Goal: Task Accomplishment & Management: Use online tool/utility

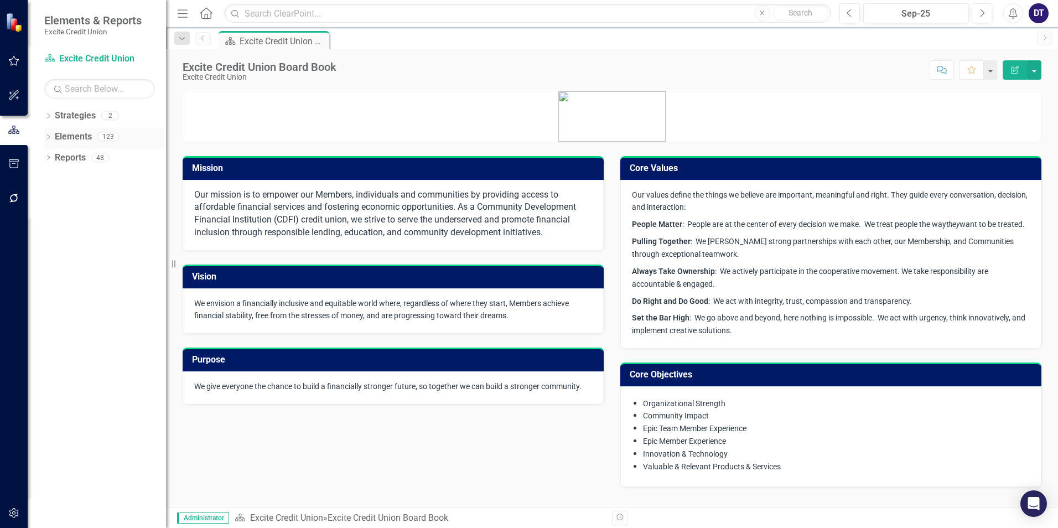
click at [71, 134] on link "Elements" at bounding box center [73, 137] width 37 height 13
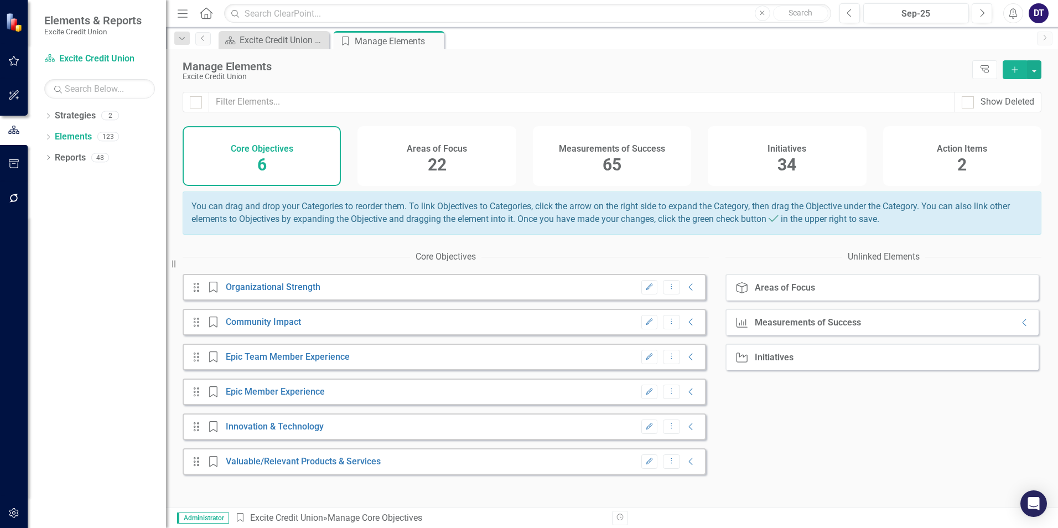
click at [613, 153] on h4 "Measurements of Success" at bounding box center [612, 149] width 106 height 10
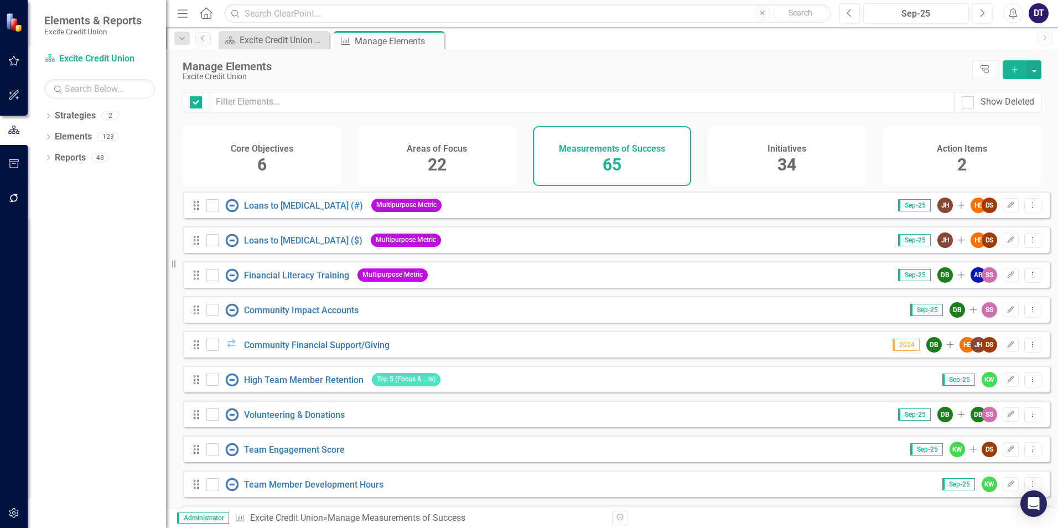
checkbox input "false"
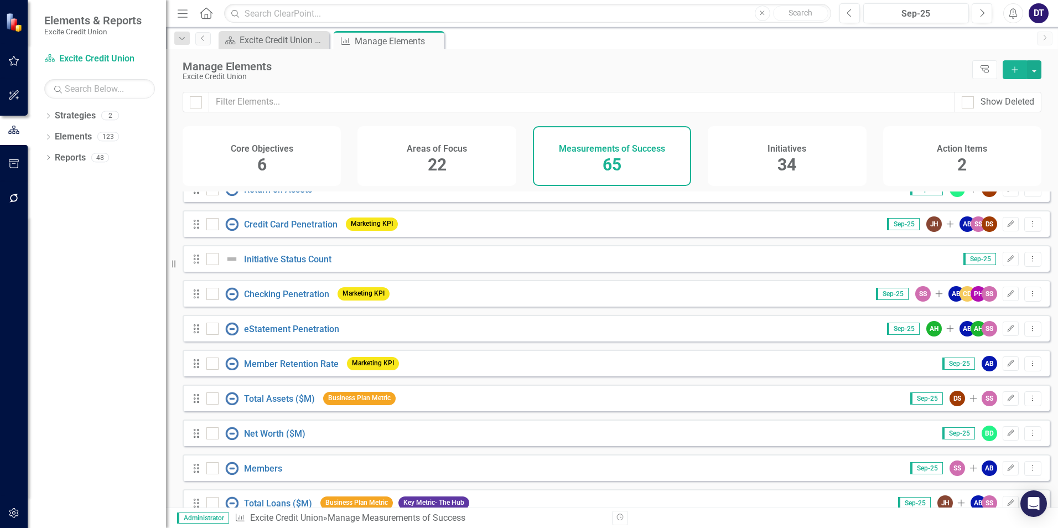
scroll to position [664, 0]
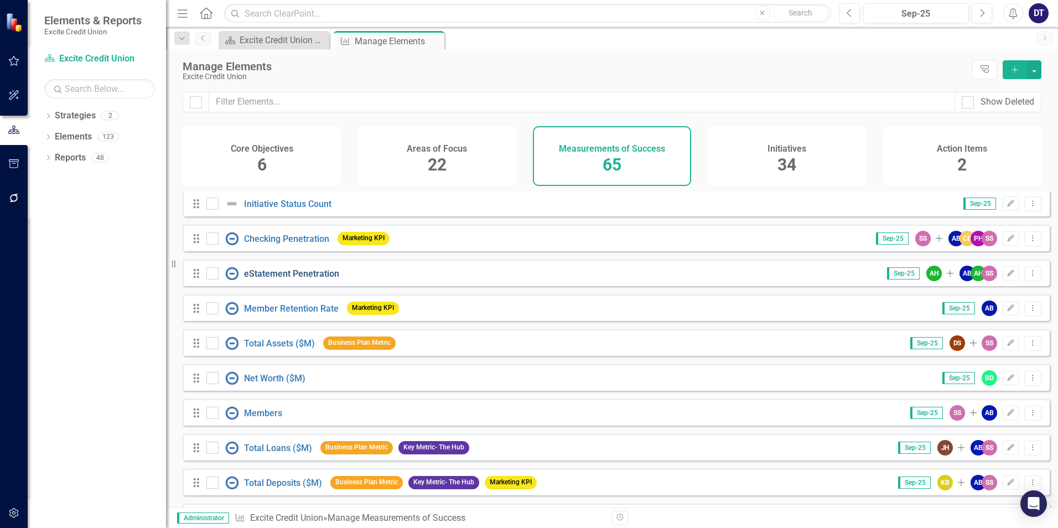
click at [303, 278] on link "eStatement Penetration" at bounding box center [291, 273] width 95 height 11
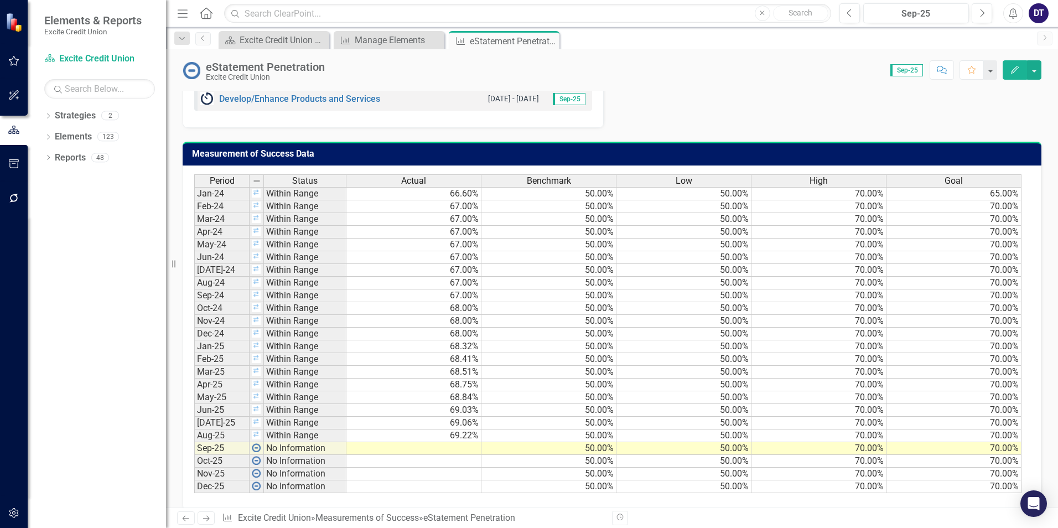
scroll to position [676, 0]
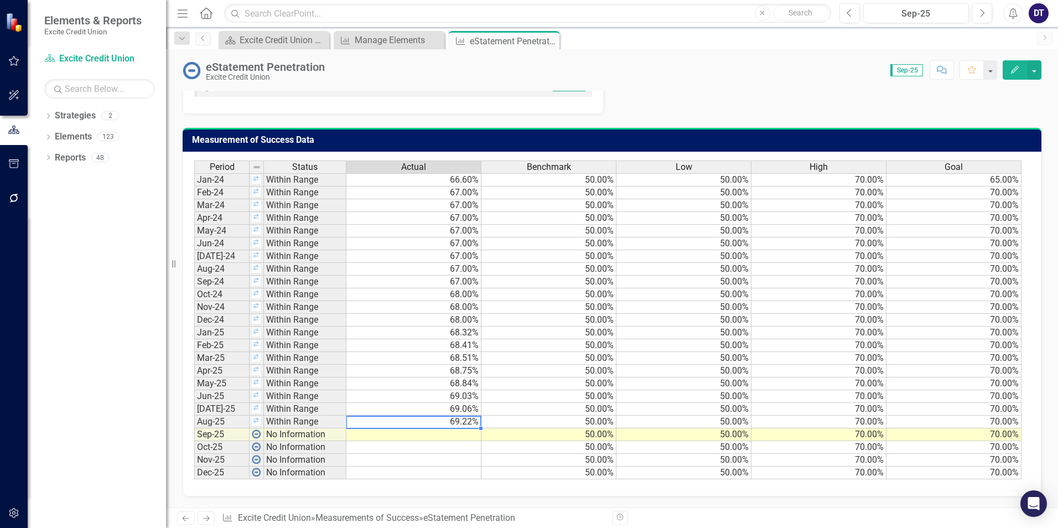
click at [194, 428] on div "Period Status Actual Benchmark Low High Goal Jan-24 Within Range 66.60% 50.00% …" at bounding box center [194, 320] width 0 height 319
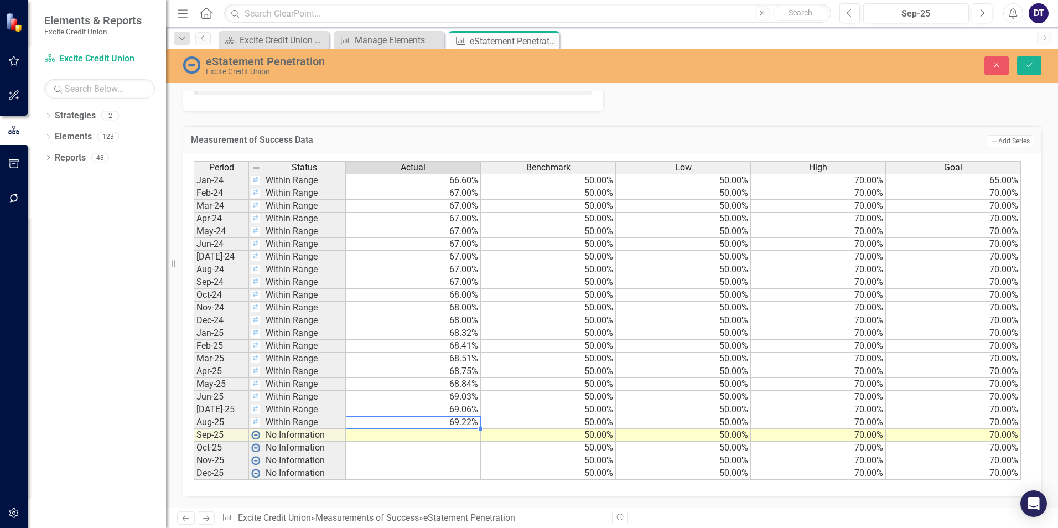
click at [473, 438] on td at bounding box center [413, 435] width 135 height 13
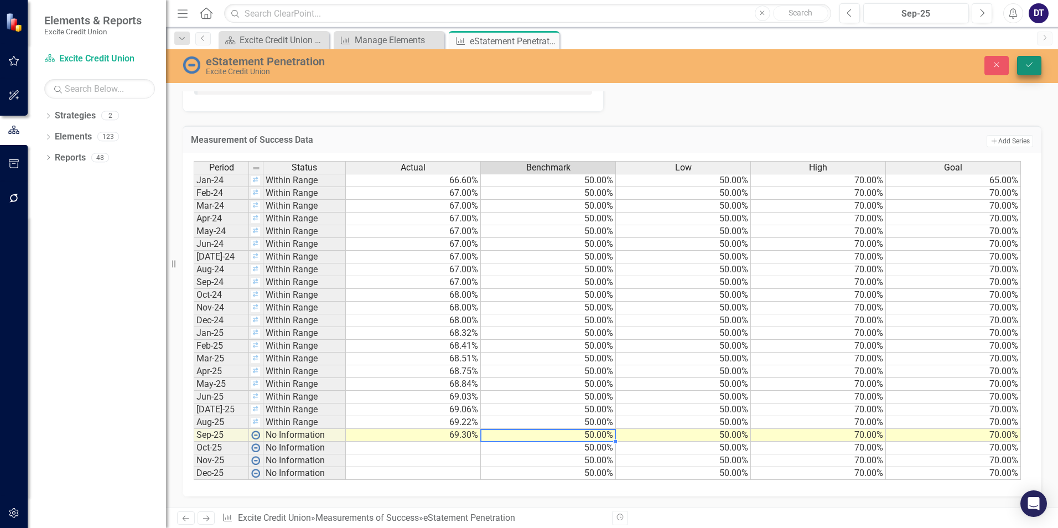
type textarea "50"
click at [1030, 67] on icon "Save" at bounding box center [1029, 65] width 10 height 8
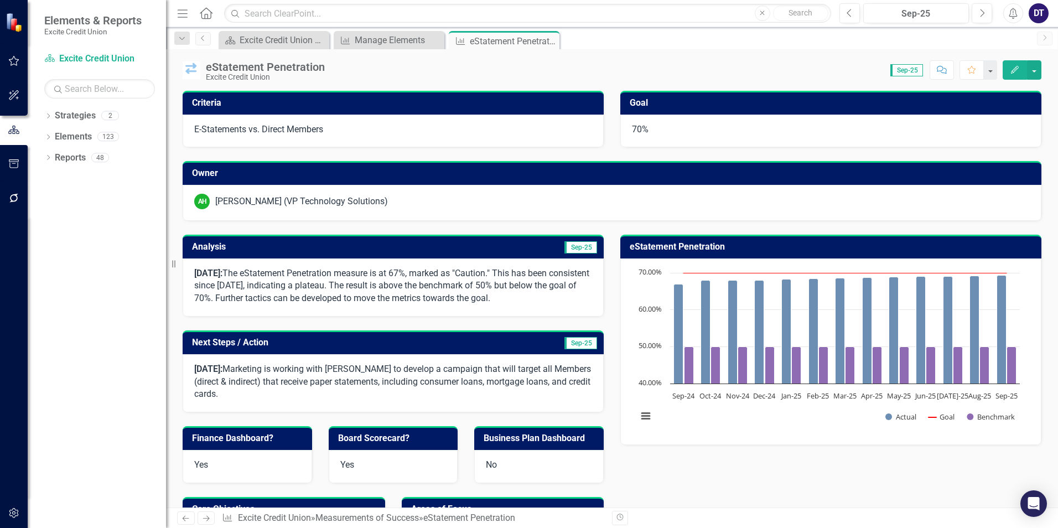
click at [9, 209] on button "button" at bounding box center [14, 198] width 25 height 23
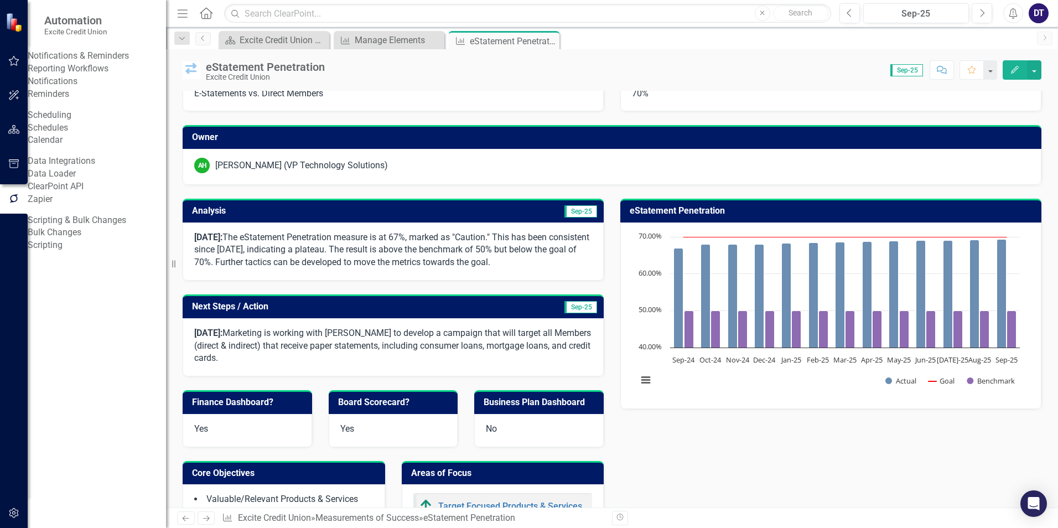
scroll to position [55, 0]
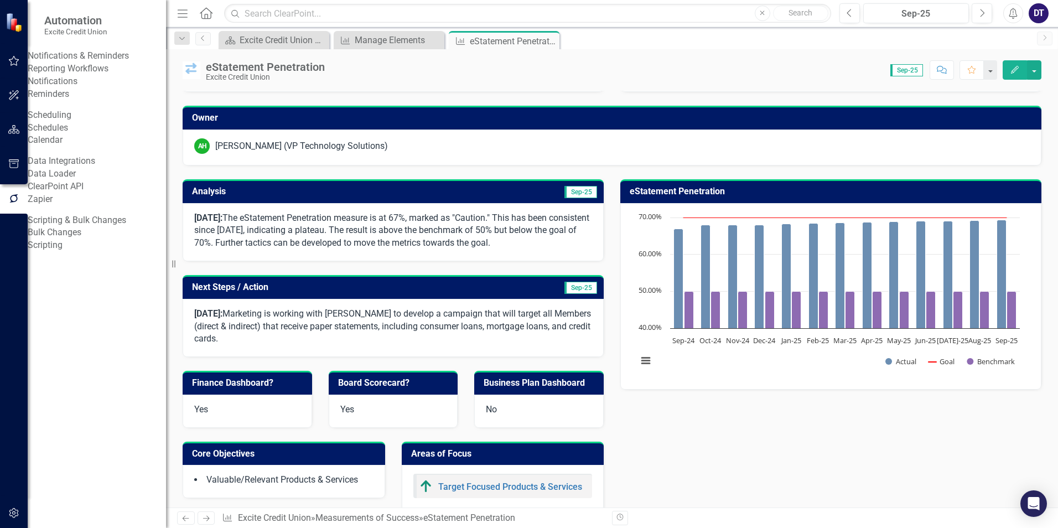
click at [98, 75] on link "Reporting Workflows" at bounding box center [97, 69] width 138 height 13
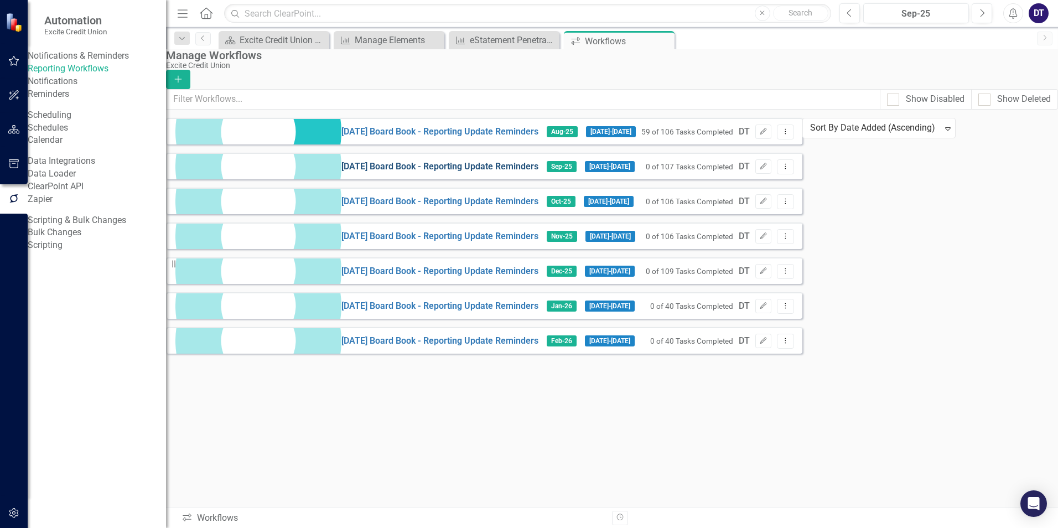
click at [341, 173] on link "[DATE] Board Book - Reporting Update Reminders" at bounding box center [439, 167] width 197 height 13
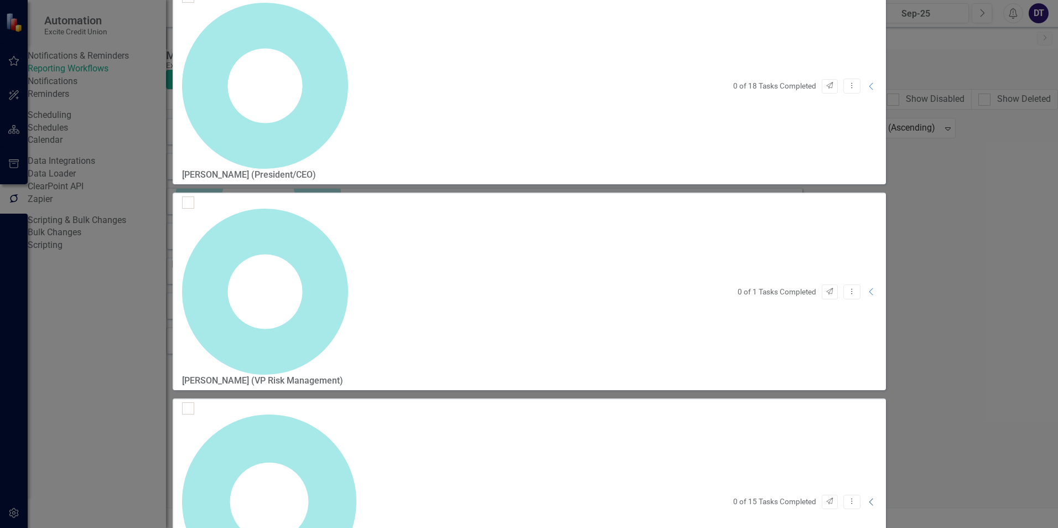
click at [877, 498] on icon "Collapse" at bounding box center [871, 502] width 11 height 9
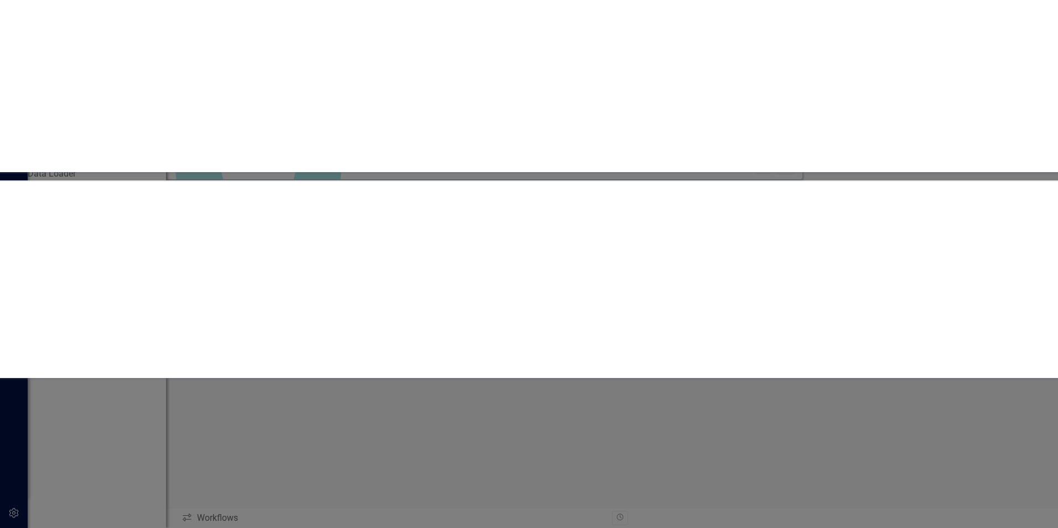
scroll to position [387, 0]
checkbox input "true"
